Goal: Navigation & Orientation: Find specific page/section

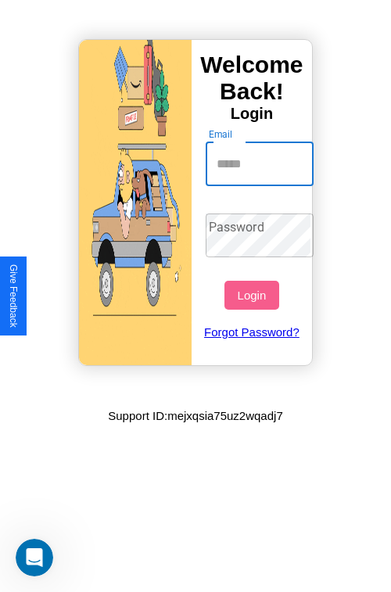
click at [261, 164] on input "Email" at bounding box center [260, 164] width 109 height 44
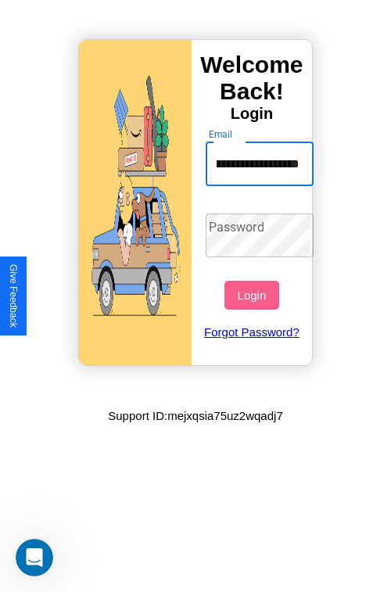
scroll to position [0, 58]
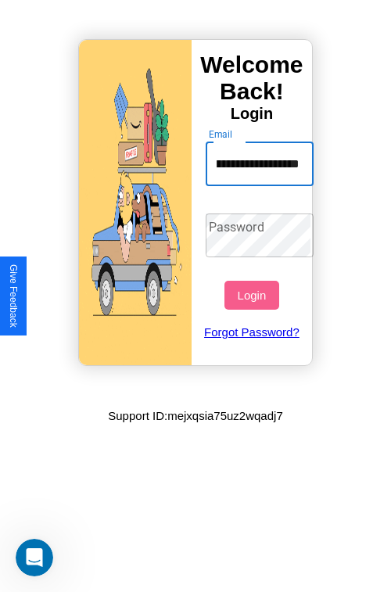
type input "**********"
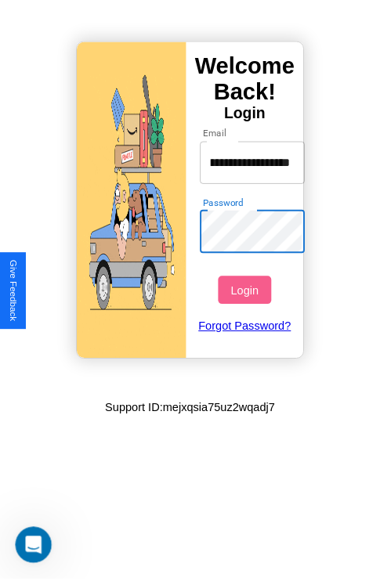
scroll to position [0, 0]
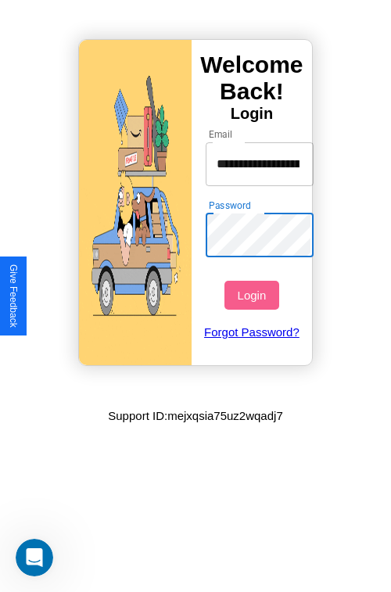
click at [254, 295] on button "Login" at bounding box center [252, 295] width 54 height 29
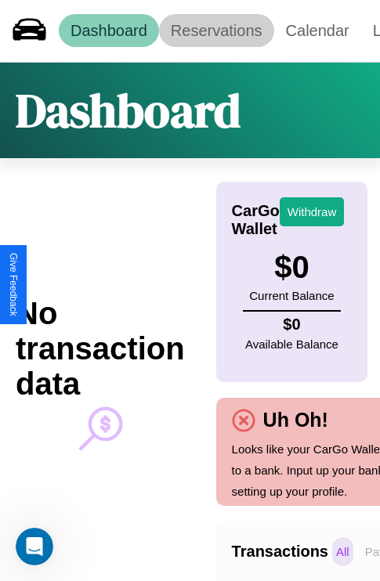
click at [216, 31] on link "Reservations" at bounding box center [216, 30] width 115 height 33
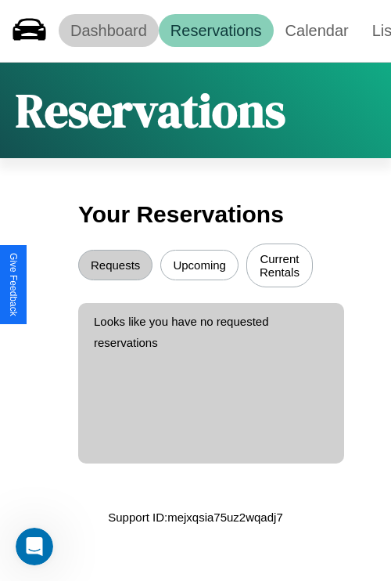
click at [108, 31] on link "Dashboard" at bounding box center [109, 30] width 100 height 33
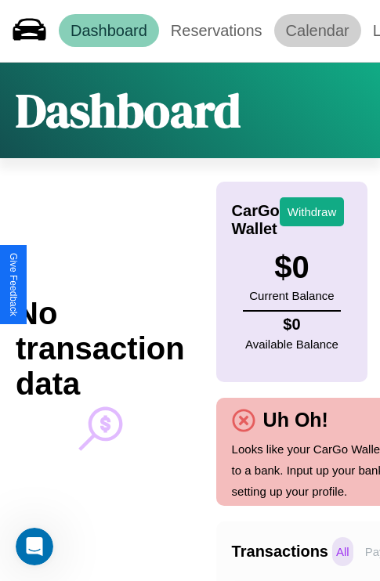
click at [317, 31] on link "Calendar" at bounding box center [317, 30] width 87 height 33
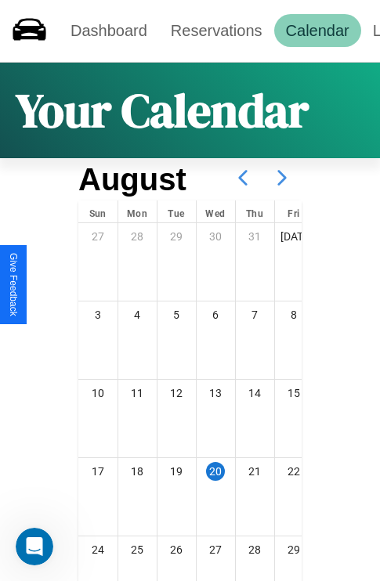
click at [282, 178] on icon at bounding box center [281, 177] width 39 height 39
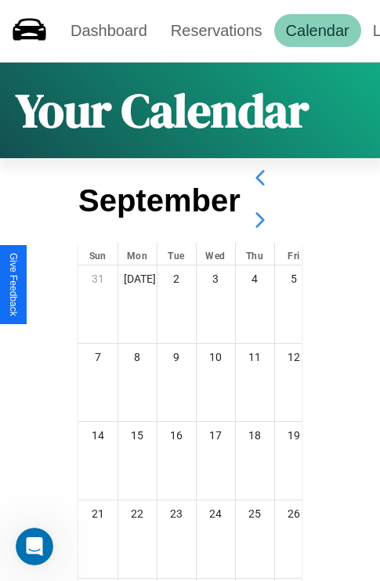
click at [259, 220] on icon at bounding box center [259, 219] width 39 height 39
